Goal: Task Accomplishment & Management: Use online tool/utility

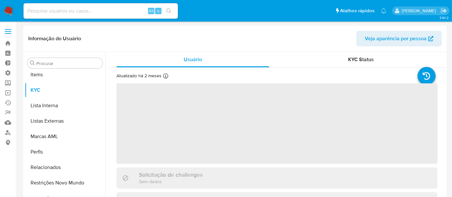
scroll to position [333, 0]
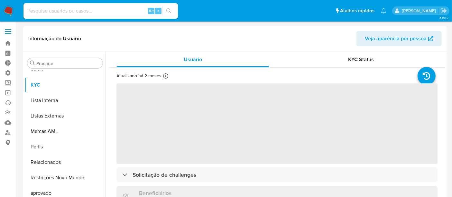
select select "10"
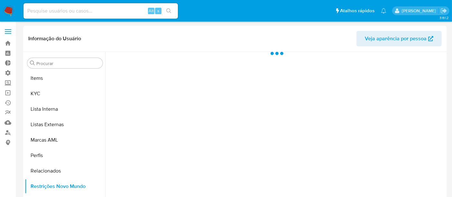
scroll to position [333, 0]
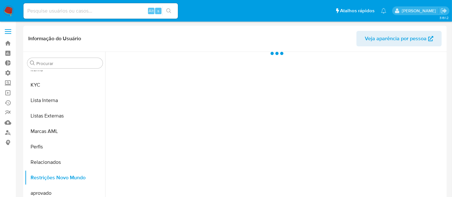
select select "10"
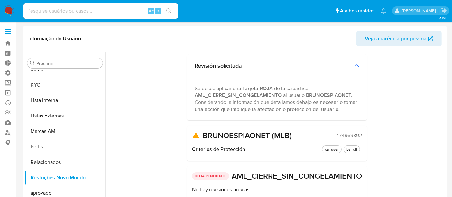
scroll to position [0, 0]
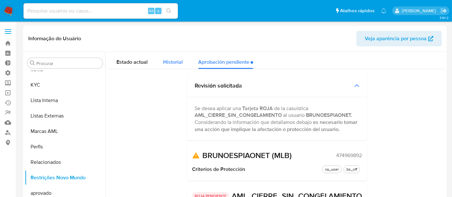
click at [164, 61] on span "Historial" at bounding box center [173, 61] width 20 height 7
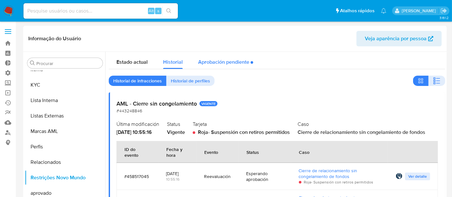
click at [211, 59] on div "Aprobación pendiente" at bounding box center [225, 60] width 55 height 17
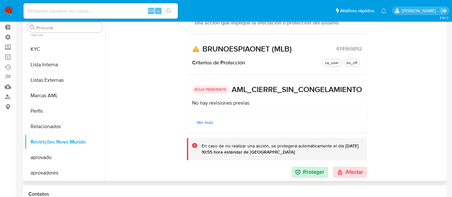
scroll to position [81, 0]
click at [349, 172] on button "Afectar" at bounding box center [350, 172] width 34 height 11
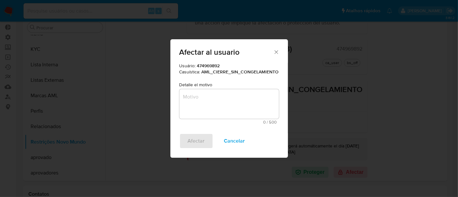
click at [240, 104] on textarea "Motivo" at bounding box center [228, 104] width 99 height 30
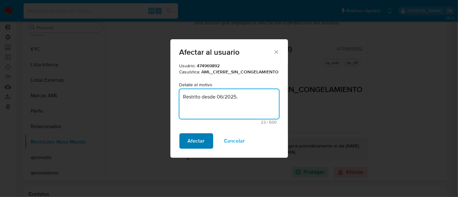
type textarea "Restrito desde 06/2025."
click at [209, 138] on button "Afectar" at bounding box center [196, 140] width 34 height 15
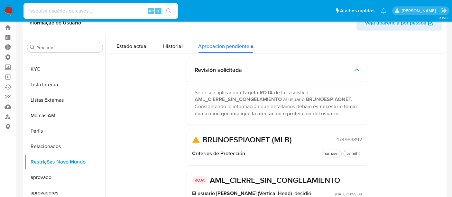
scroll to position [0, 0]
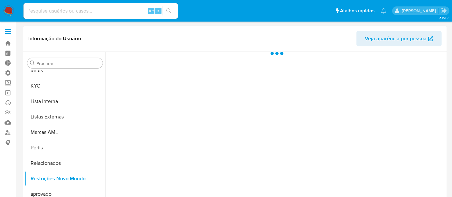
scroll to position [333, 0]
select select "10"
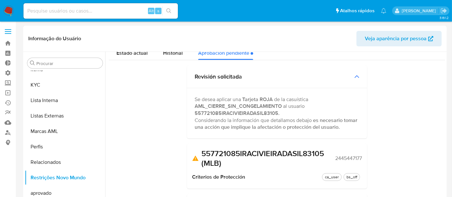
scroll to position [0, 0]
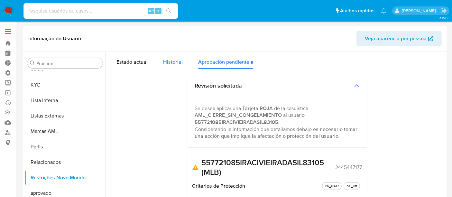
click at [170, 63] on span "Historial" at bounding box center [173, 61] width 20 height 7
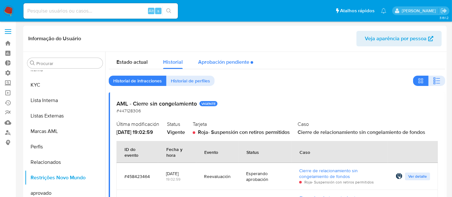
click at [219, 64] on div "Aprobación pendiente" at bounding box center [225, 60] width 55 height 17
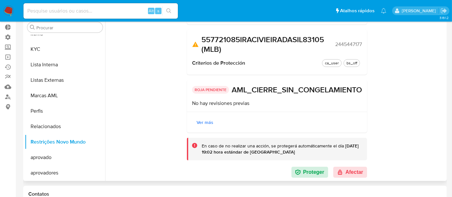
scroll to position [98, 0]
click at [360, 173] on button "Afectar" at bounding box center [350, 172] width 34 height 11
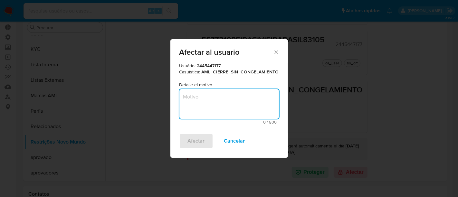
click at [236, 97] on textarea "Motivo" at bounding box center [228, 104] width 99 height 30
type textarea "Restrito desde 0"
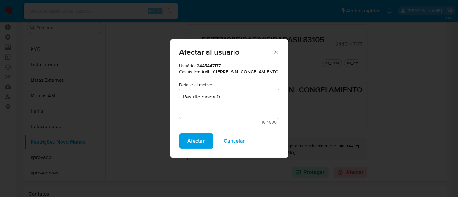
click at [278, 50] on icon "Fechar" at bounding box center [276, 52] width 6 height 6
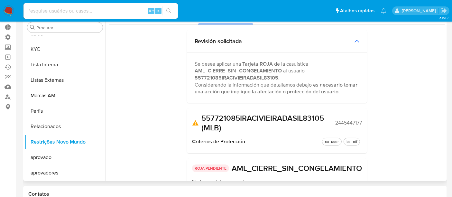
scroll to position [0, 0]
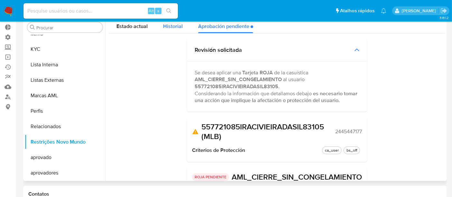
click at [172, 29] on span "Historial" at bounding box center [173, 26] width 20 height 7
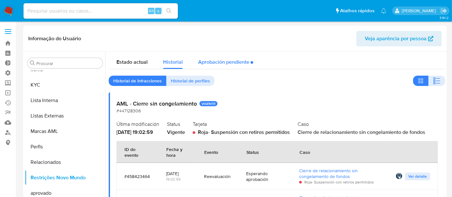
click at [212, 65] on div "Aprobación pendiente" at bounding box center [225, 60] width 55 height 17
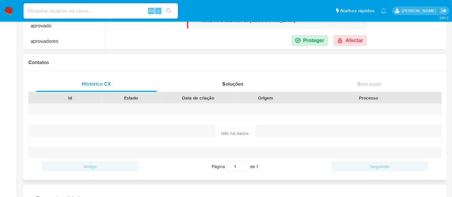
scroll to position [143, 0]
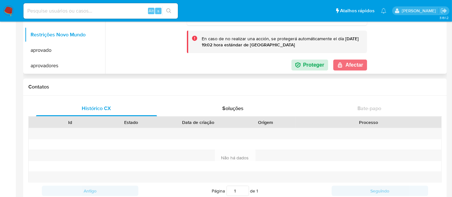
click at [349, 67] on button "Afectar" at bounding box center [350, 65] width 34 height 11
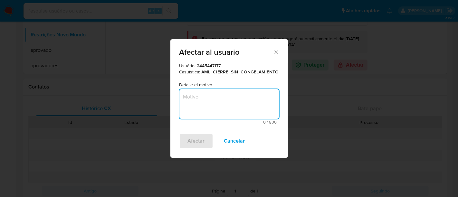
click at [248, 92] on textarea "Motivo" at bounding box center [228, 104] width 99 height 30
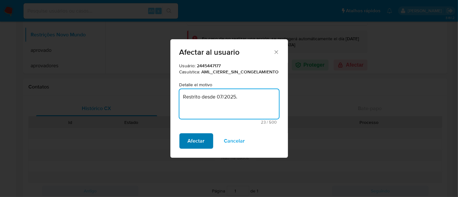
type textarea "Restrito desde 07/2025."
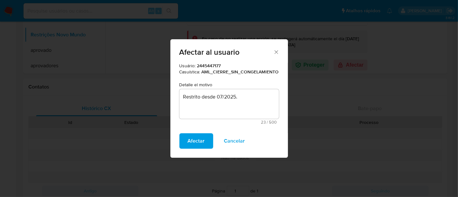
click at [205, 145] on button "Afectar" at bounding box center [196, 140] width 34 height 15
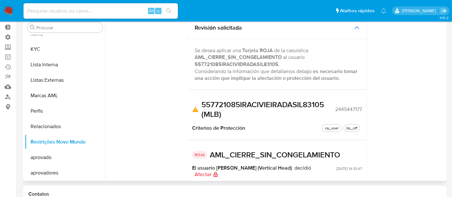
scroll to position [0, 0]
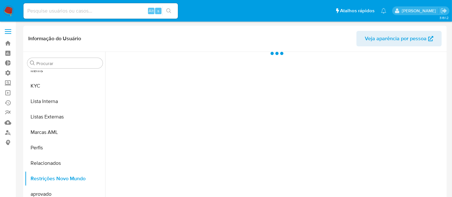
scroll to position [333, 0]
select select "10"
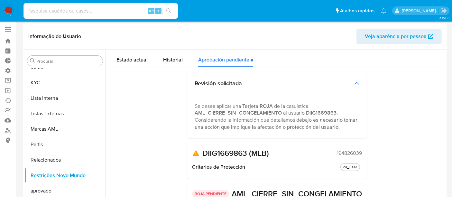
scroll to position [0, 0]
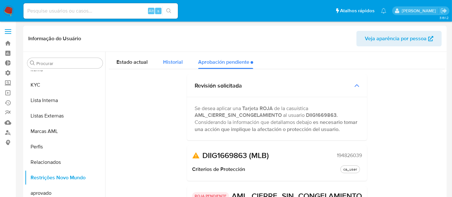
click at [180, 61] on span "Historial" at bounding box center [173, 61] width 20 height 7
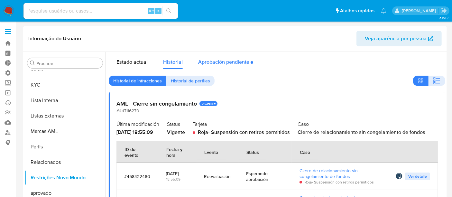
click at [228, 55] on div "Aprobación pendiente" at bounding box center [225, 60] width 55 height 17
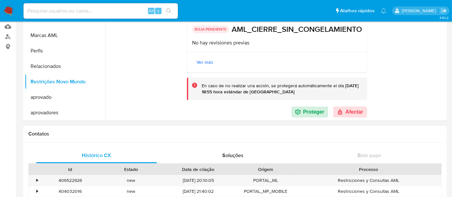
scroll to position [107, 0]
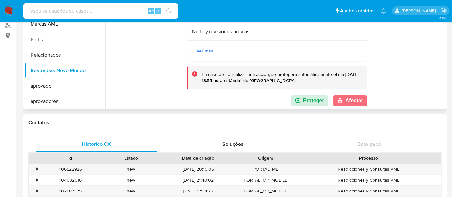
click at [350, 100] on button "Afectar" at bounding box center [350, 100] width 34 height 11
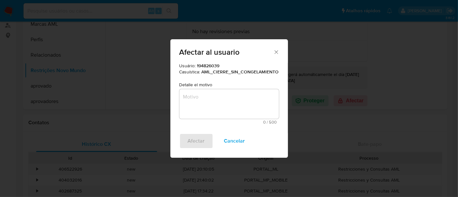
click at [204, 99] on textarea "Motivo" at bounding box center [228, 104] width 99 height 30
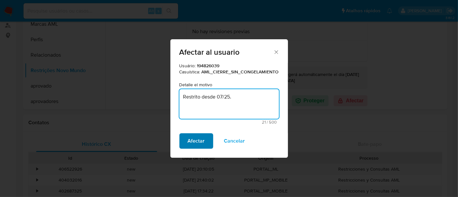
type textarea "Restrito desde 07/25."
click at [201, 139] on span "Afectar" at bounding box center [196, 141] width 17 height 14
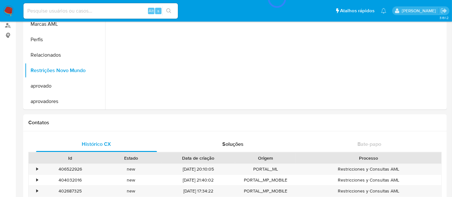
scroll to position [0, 0]
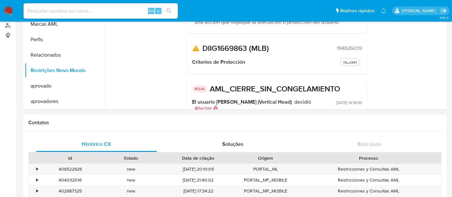
click at [311, 126] on div "Contatos" at bounding box center [235, 122] width 424 height 17
